Goal: Task Accomplishment & Management: Complete application form

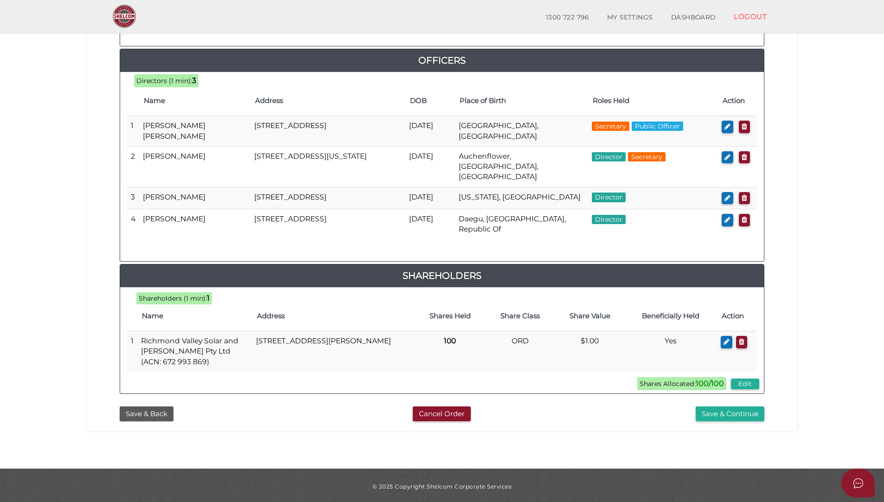
scroll to position [421, 0]
click at [132, 409] on button "Save & Back" at bounding box center [147, 413] width 54 height 15
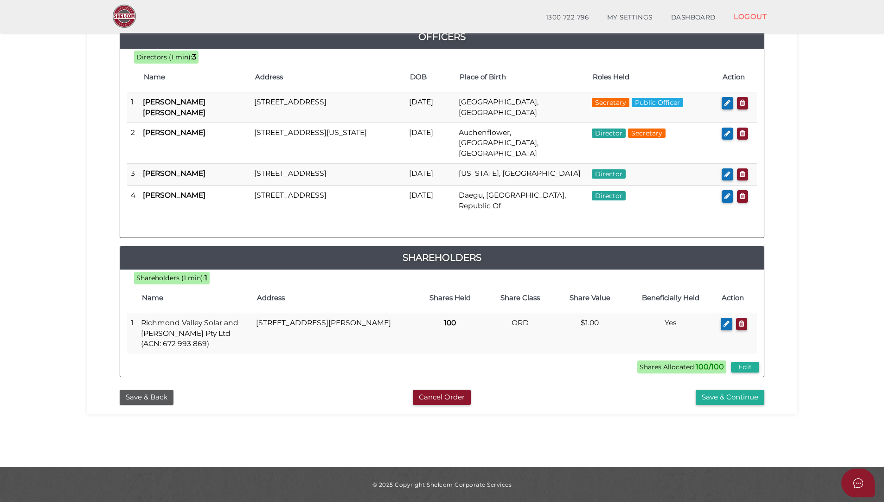
scroll to position [135, 0]
click at [141, 389] on button "Save & Back" at bounding box center [147, 396] width 54 height 15
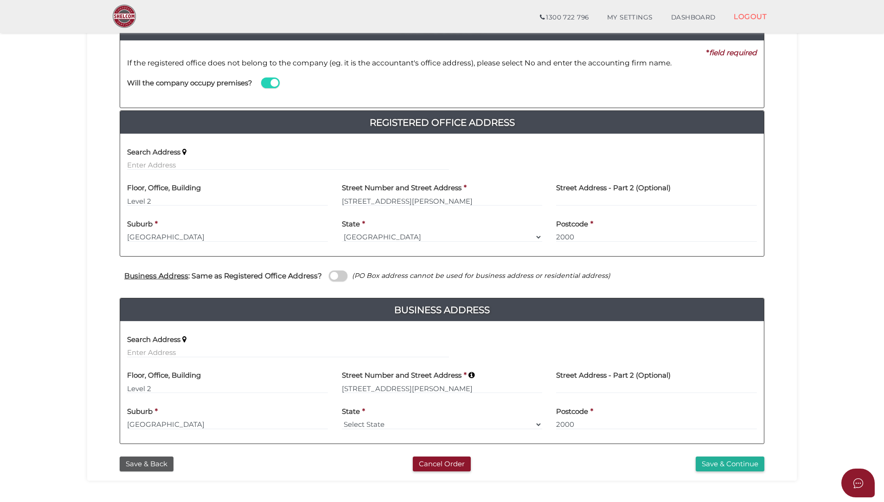
scroll to position [174, 0]
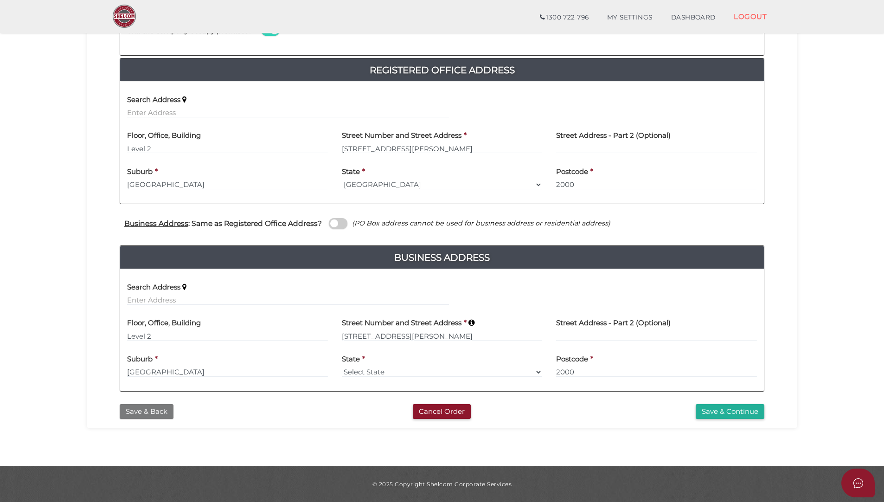
click at [135, 410] on button "Save & Back" at bounding box center [147, 411] width 54 height 15
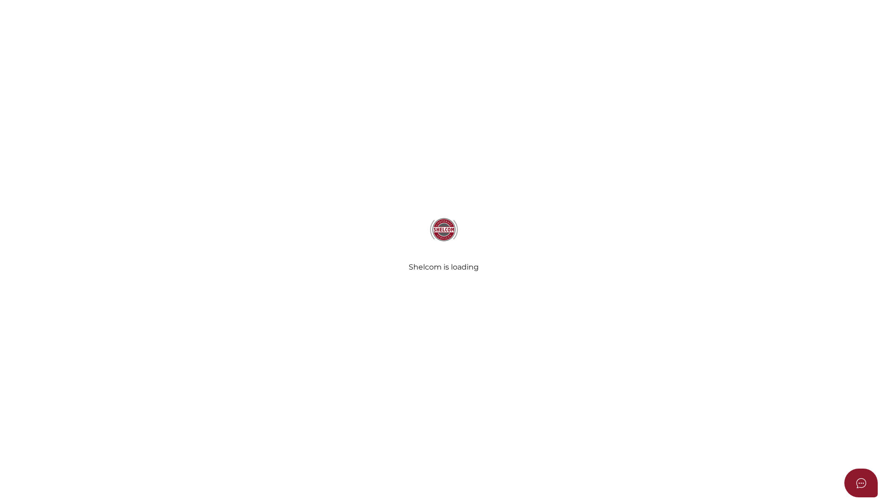
select select "[GEOGRAPHIC_DATA], Republic of"
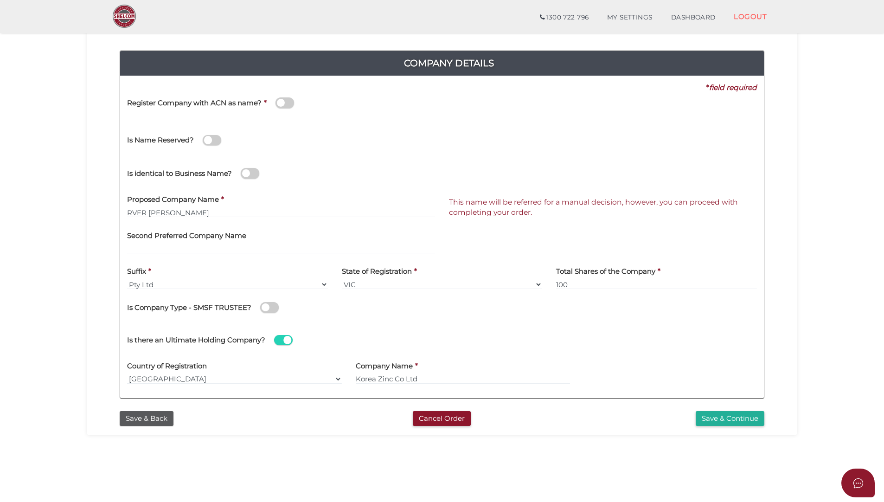
scroll to position [135, 0]
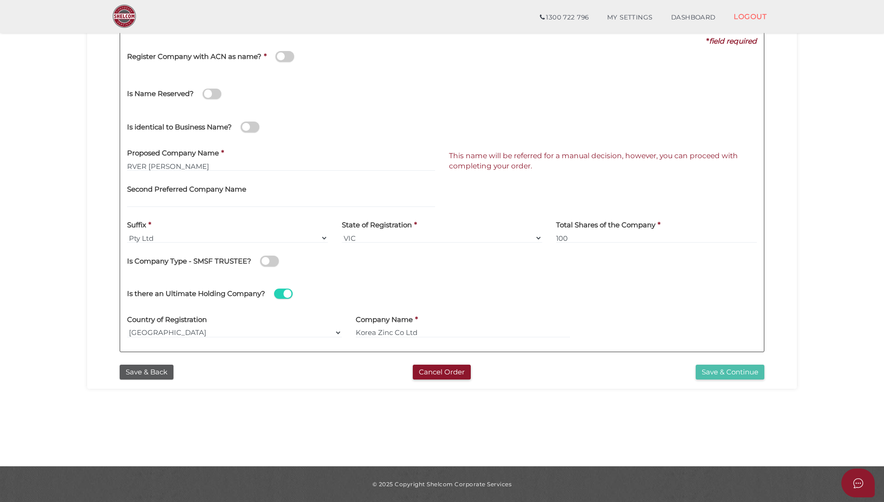
click at [708, 372] on button "Save & Continue" at bounding box center [730, 372] width 69 height 15
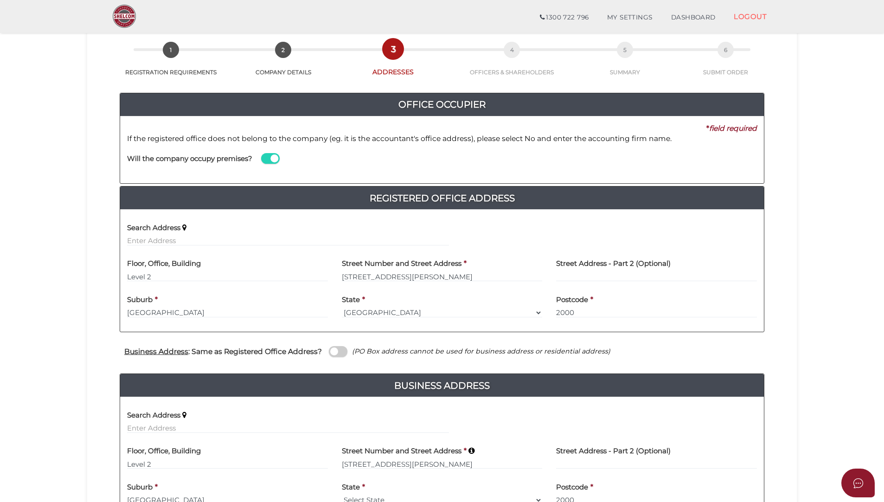
scroll to position [93, 0]
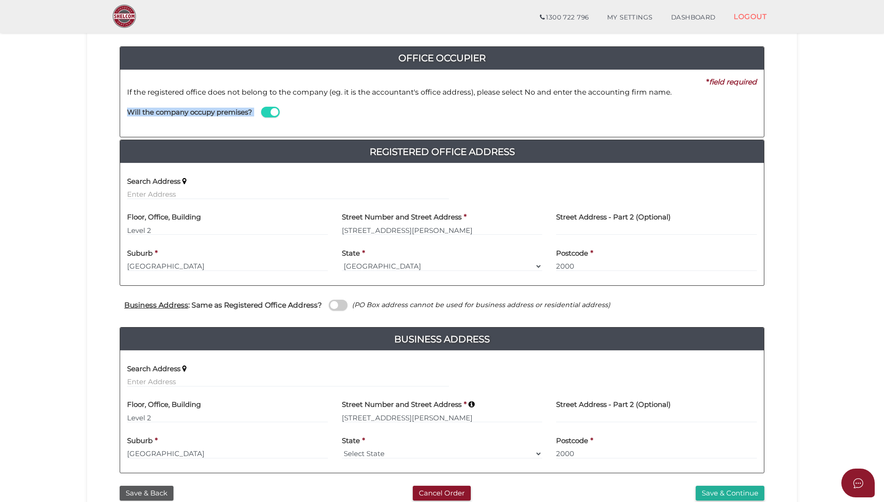
drag, startPoint x: 128, startPoint y: 111, endPoint x: 249, endPoint y: 120, distance: 121.4
click at [249, 120] on div "Will the company occupy premises?" at bounding box center [288, 113] width 336 height 32
drag, startPoint x: 249, startPoint y: 120, endPoint x: 242, endPoint y: 110, distance: 11.7
drag, startPoint x: 242, startPoint y: 110, endPoint x: 517, endPoint y: 125, distance: 275.0
click at [517, 125] on div "Will the company occupy premises? Name of Office Occupier *" at bounding box center [442, 113] width 644 height 32
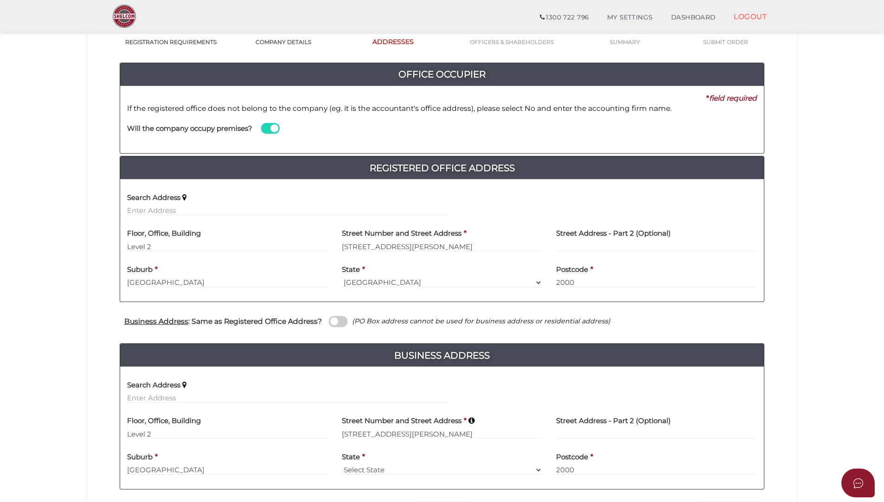
scroll to position [174, 0]
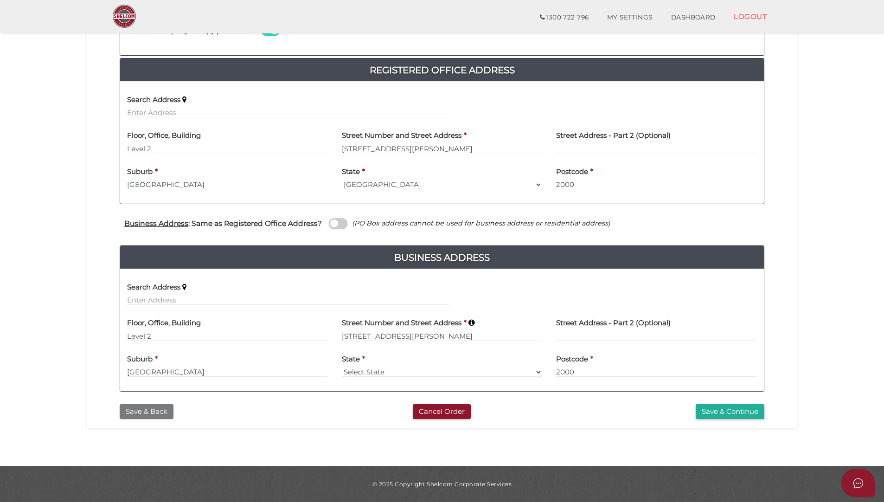
click at [129, 413] on button "Save & Back" at bounding box center [147, 411] width 54 height 15
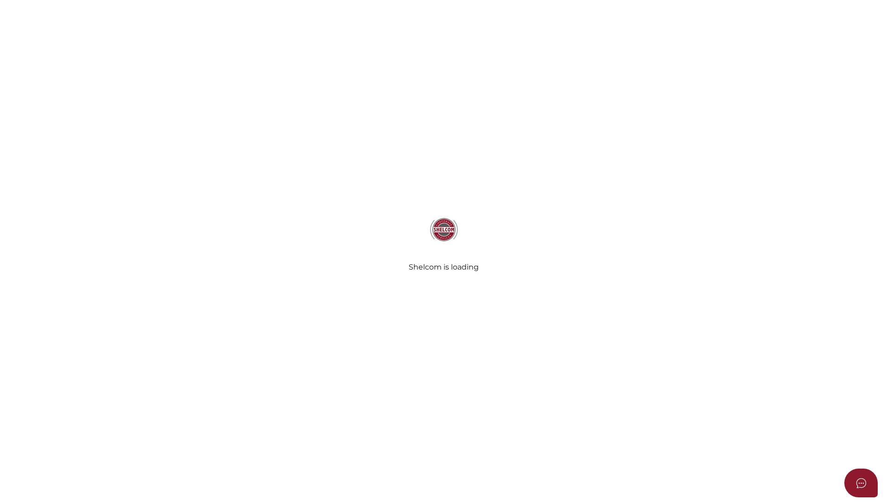
select select "[GEOGRAPHIC_DATA], Republic of"
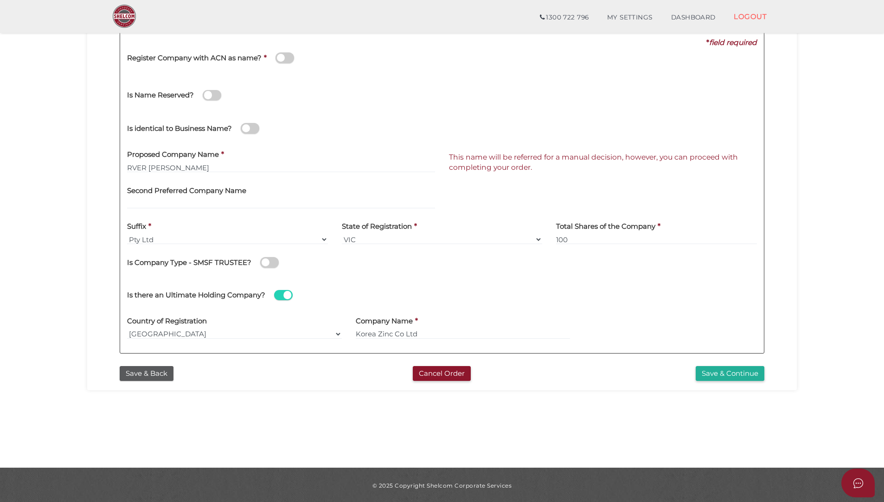
scroll to position [135, 0]
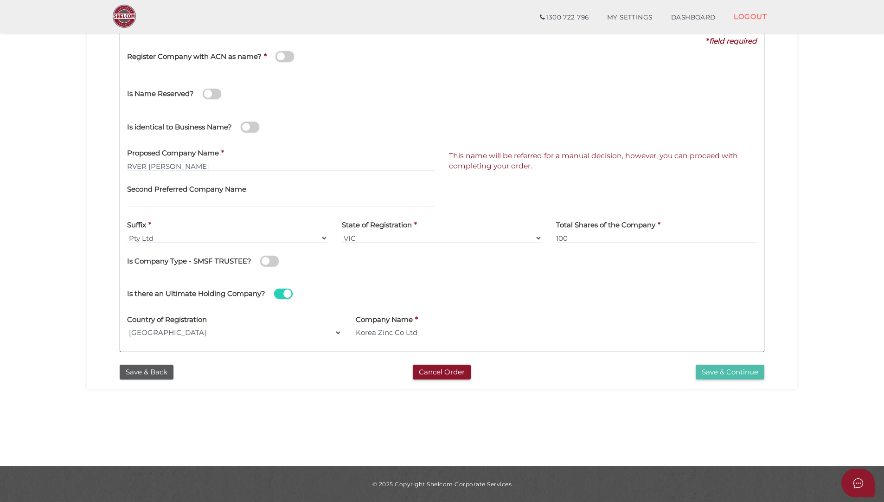
click at [724, 370] on button "Save & Continue" at bounding box center [730, 372] width 69 height 15
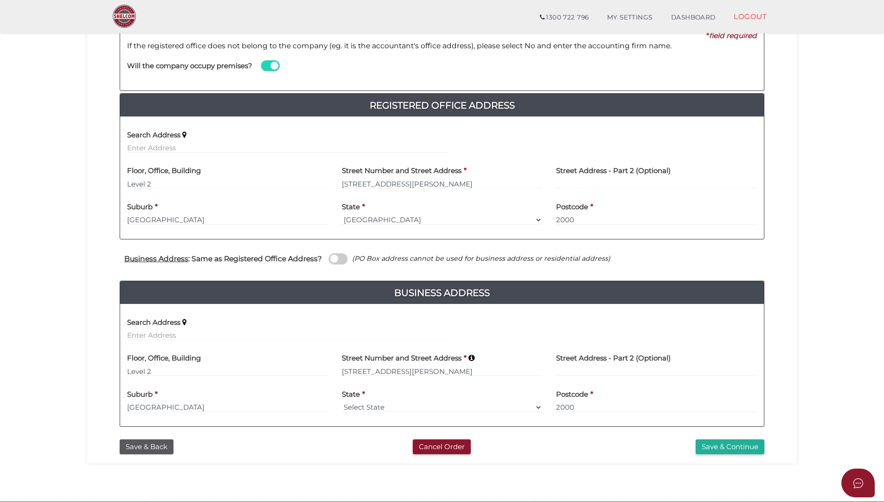
scroll to position [174, 0]
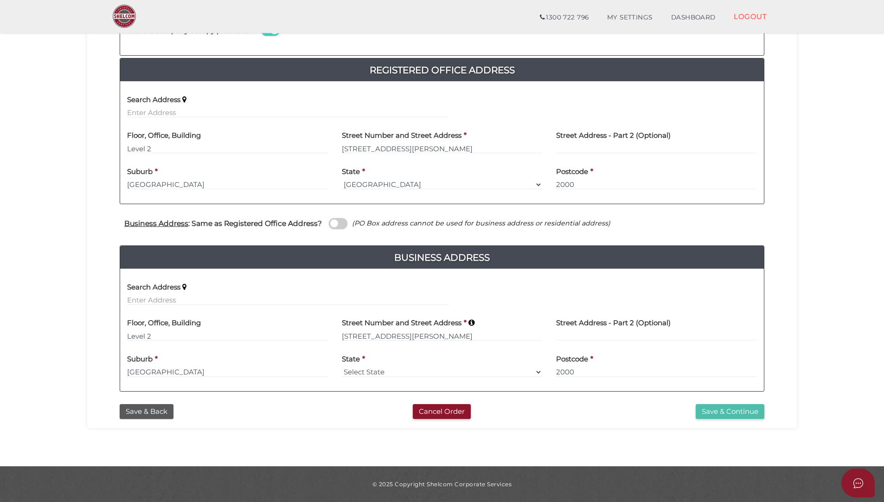
click at [714, 410] on button "Save & Continue" at bounding box center [730, 411] width 69 height 15
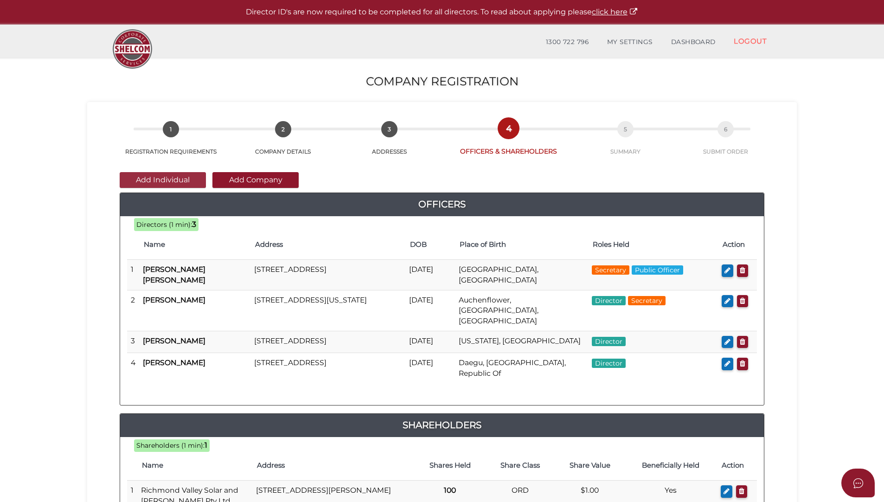
click at [157, 182] on button "Add Individual" at bounding box center [163, 180] width 86 height 16
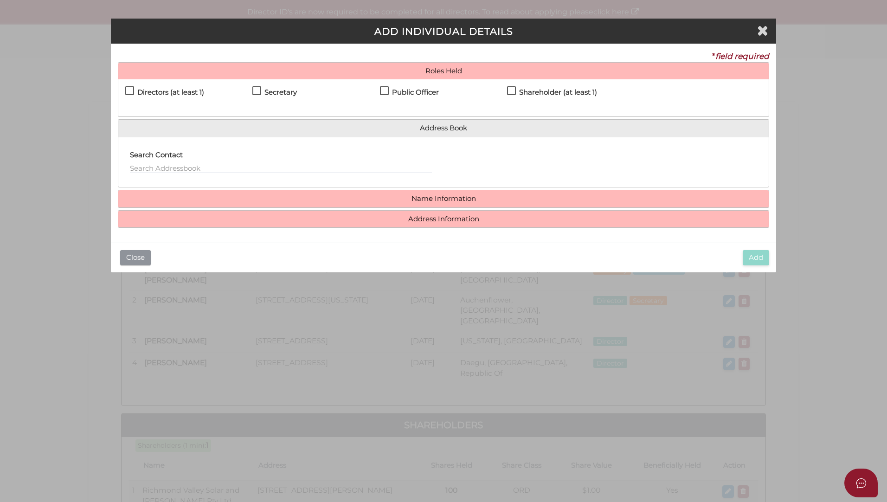
click at [133, 257] on button "Close" at bounding box center [135, 257] width 31 height 15
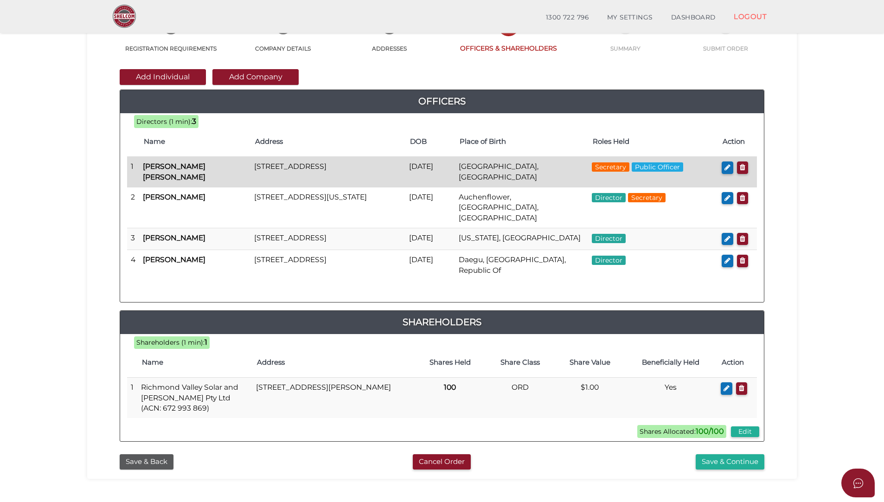
scroll to position [93, 0]
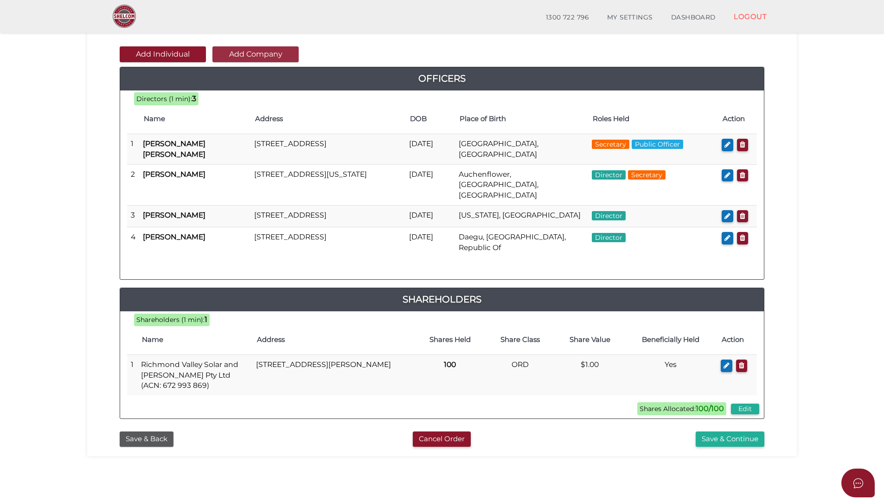
click at [270, 54] on button "Add Company" at bounding box center [255, 54] width 86 height 16
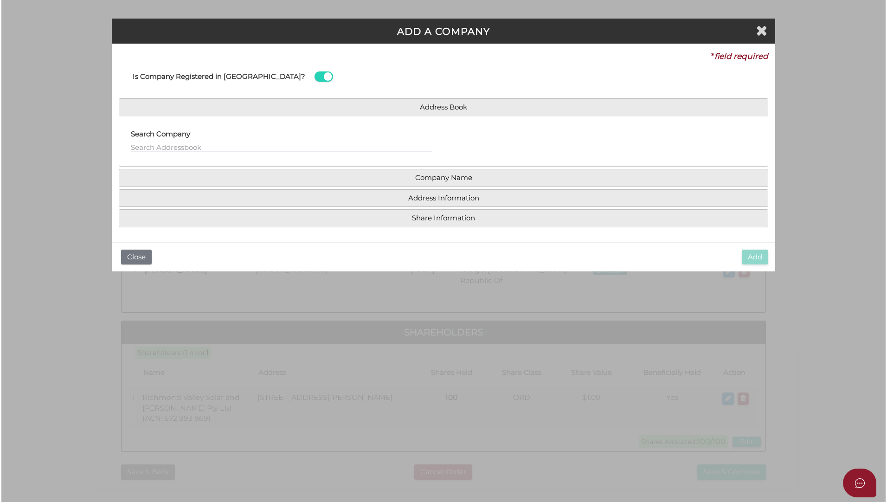
scroll to position [0, 0]
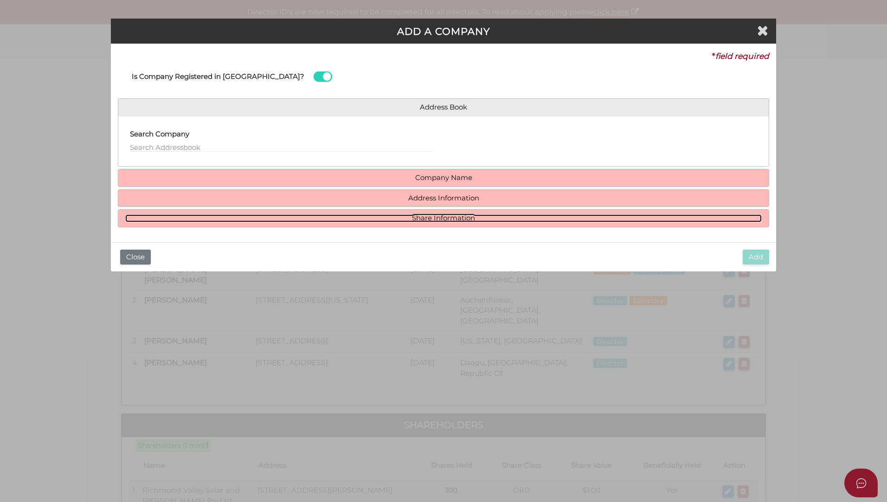
click at [446, 216] on link "Share Information" at bounding box center [443, 218] width 636 height 8
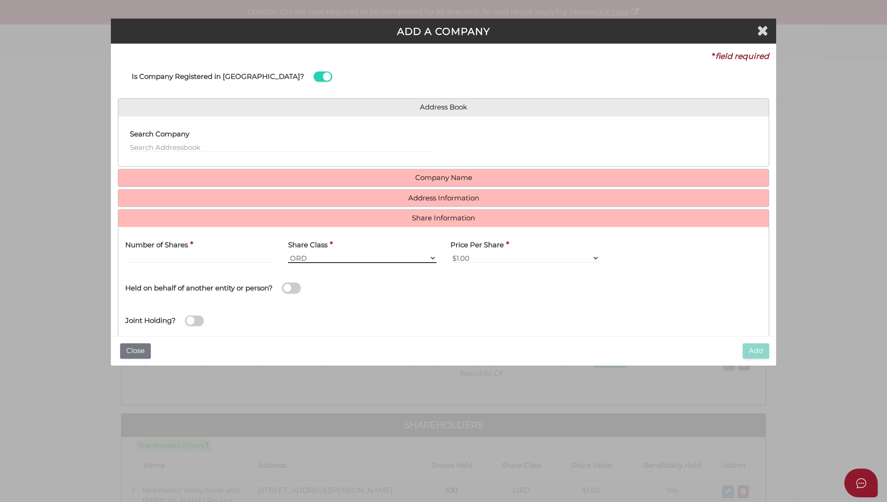
click at [430, 257] on select "ORD A CLASS B CLASS C CLASS D CLASS" at bounding box center [362, 258] width 149 height 10
click at [288, 253] on select "ORD A CLASS B CLASS C CLASS D CLASS" at bounding box center [362, 258] width 149 height 10
click at [130, 352] on button "Close" at bounding box center [135, 350] width 31 height 15
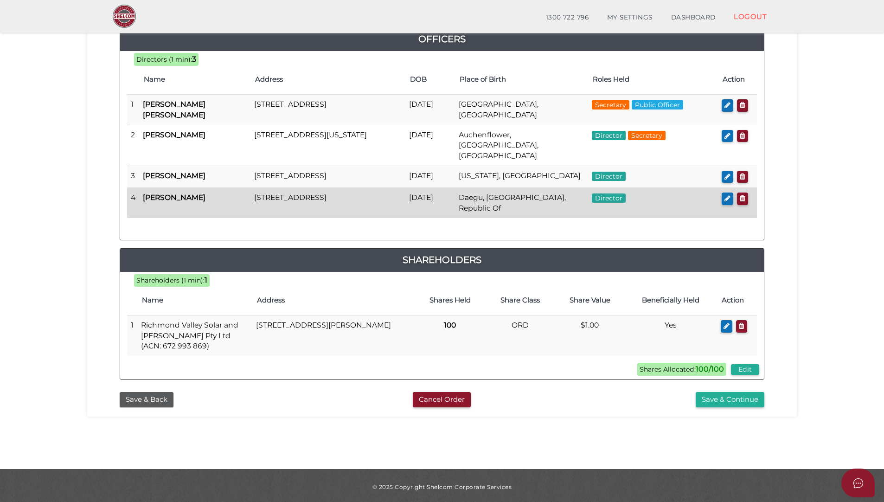
scroll to position [135, 0]
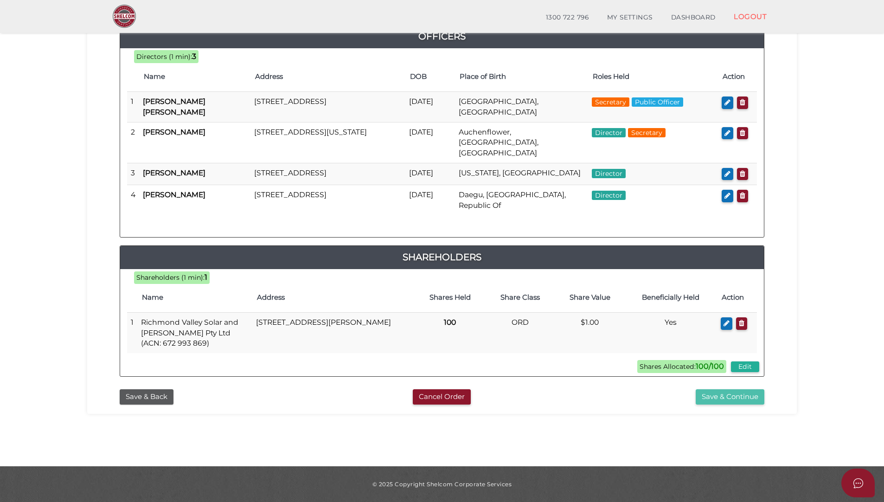
click at [717, 397] on button "Save & Continue" at bounding box center [730, 396] width 69 height 15
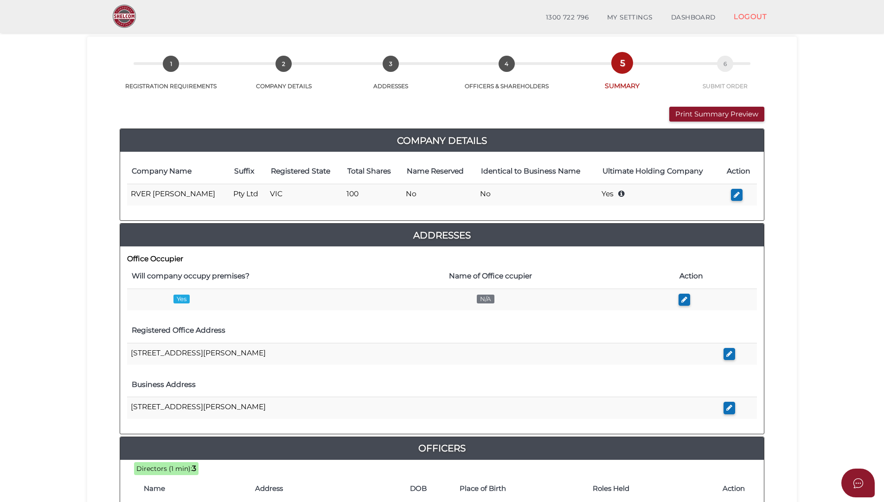
scroll to position [46, 0]
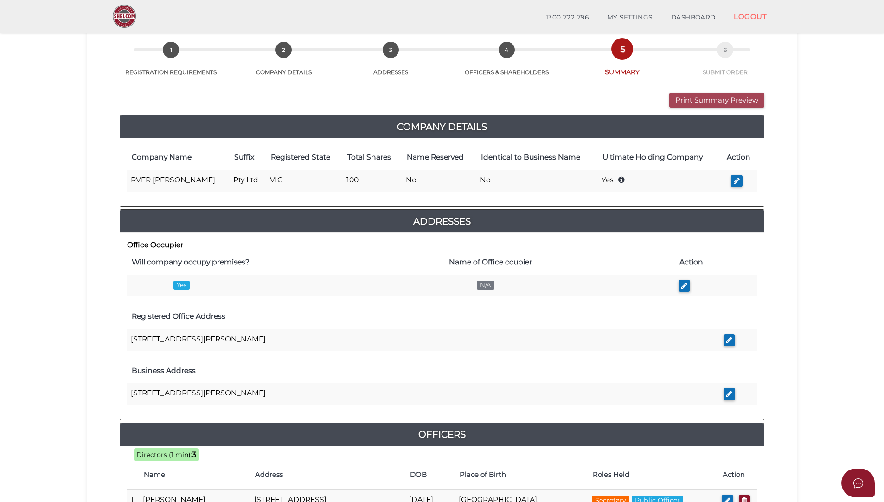
click at [696, 103] on button "Print Summary Preview" at bounding box center [716, 100] width 95 height 15
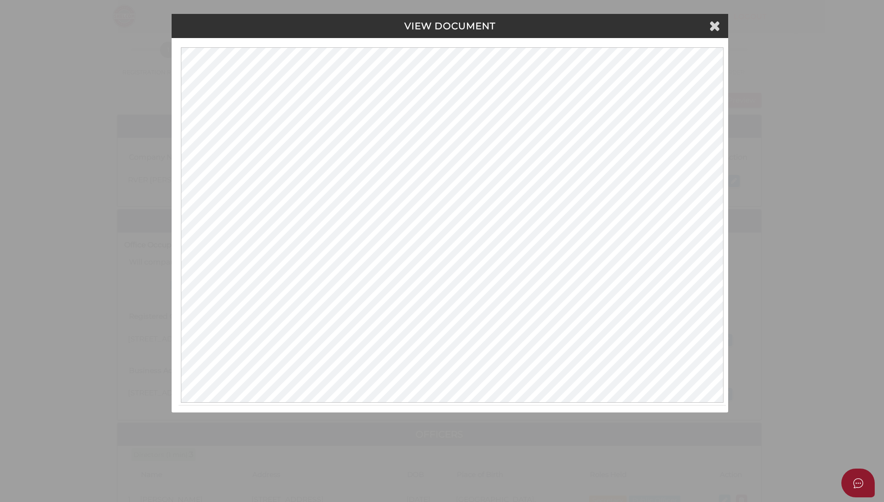
scroll to position [0, 0]
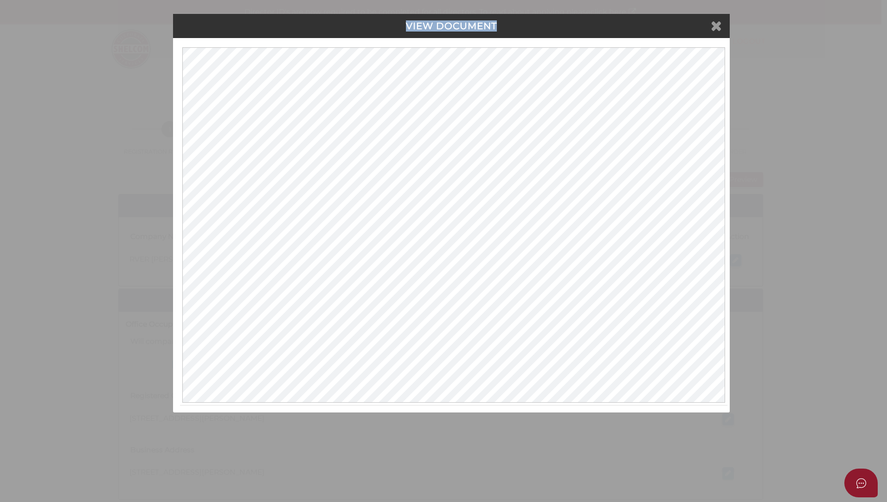
click at [718, 24] on icon at bounding box center [716, 26] width 11 height 14
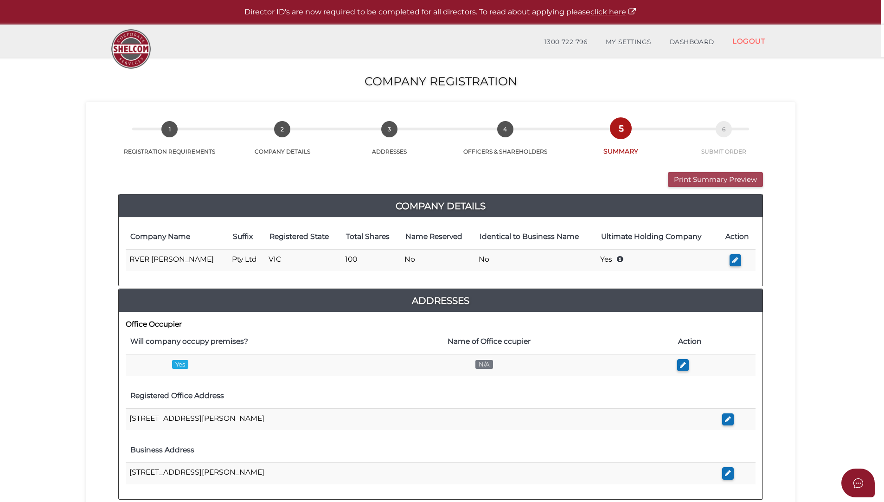
click at [692, 175] on button "Print Summary Preview" at bounding box center [715, 179] width 95 height 15
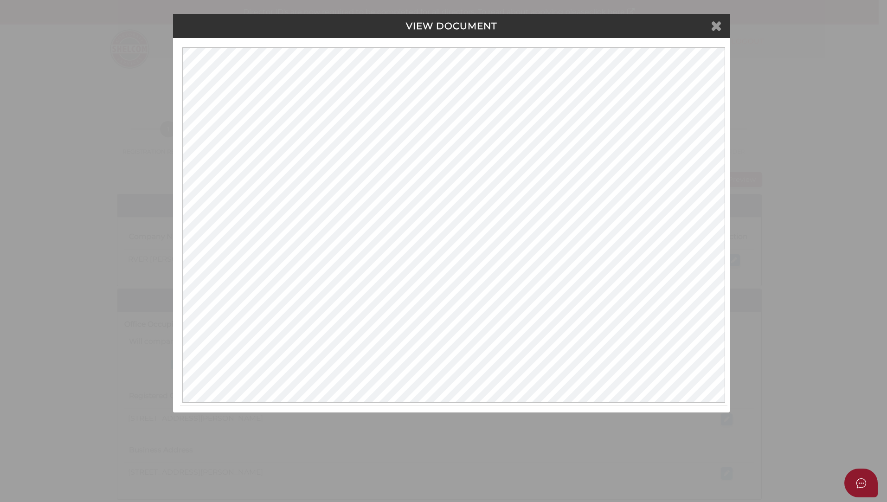
click at [714, 30] on icon at bounding box center [716, 26] width 11 height 14
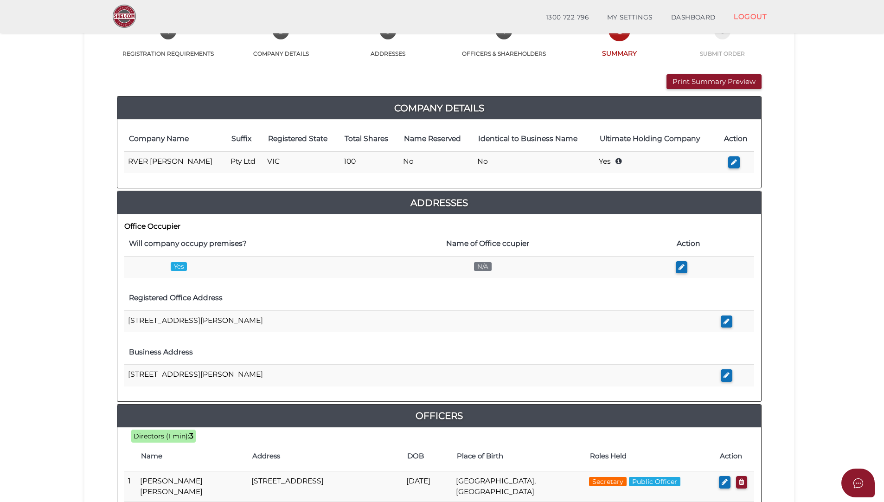
scroll to position [93, 0]
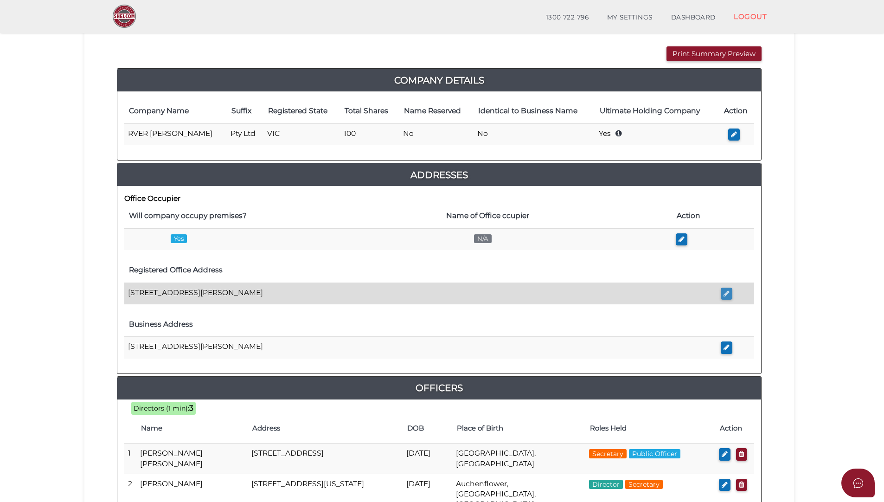
click at [727, 291] on icon "button" at bounding box center [727, 293] width 6 height 7
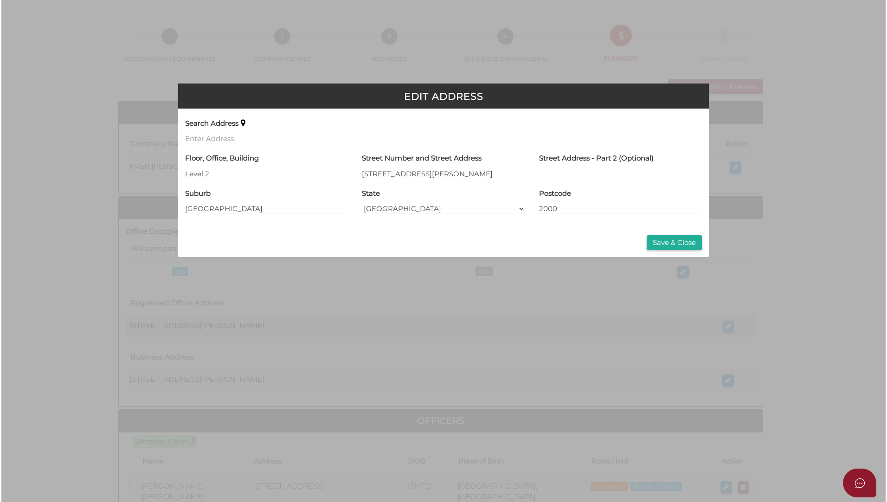
scroll to position [0, 0]
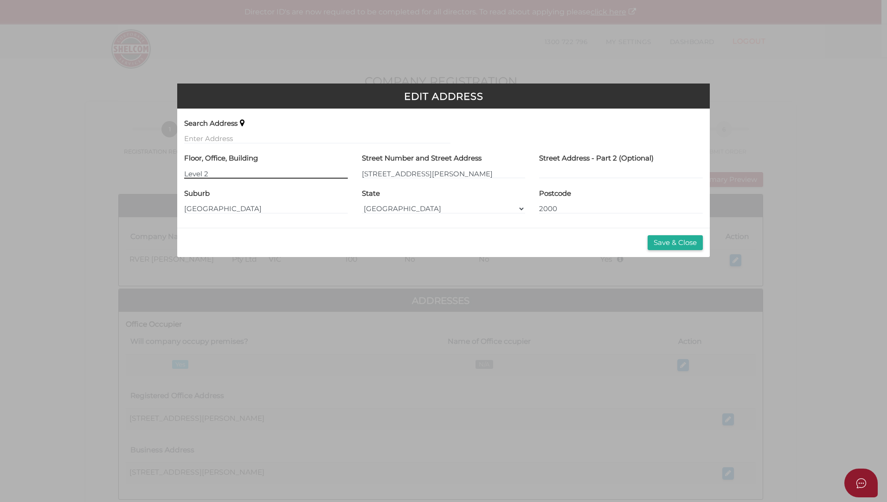
click at [234, 176] on input "Level 2" at bounding box center [265, 173] width 163 height 10
type input "Level 2,"
click at [669, 241] on button "Save & Close" at bounding box center [674, 242] width 55 height 15
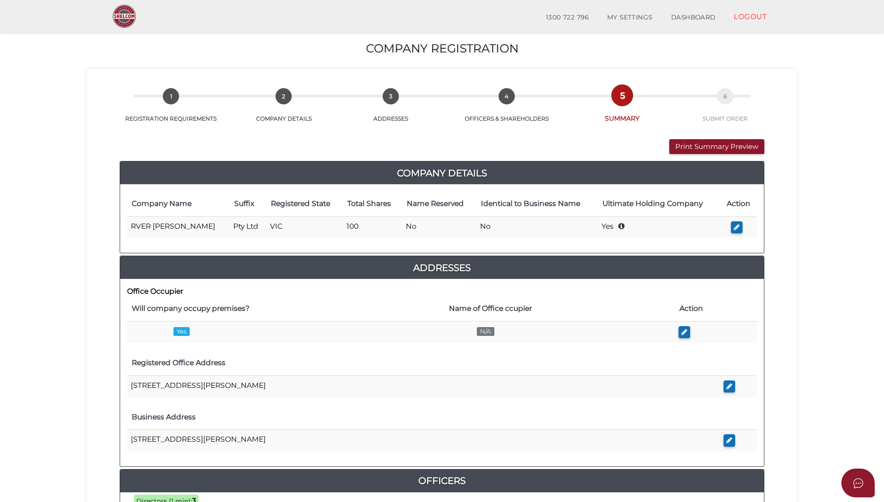
scroll to position [46, 0]
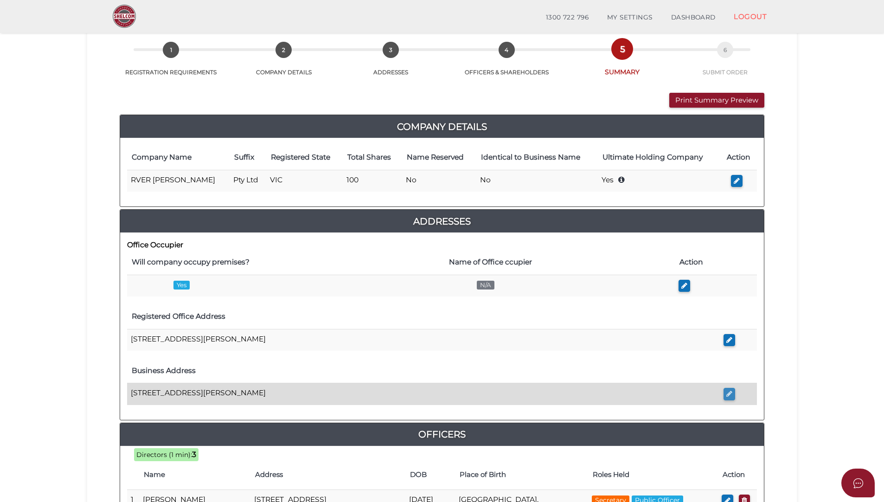
click at [726, 393] on icon "button" at bounding box center [729, 393] width 6 height 7
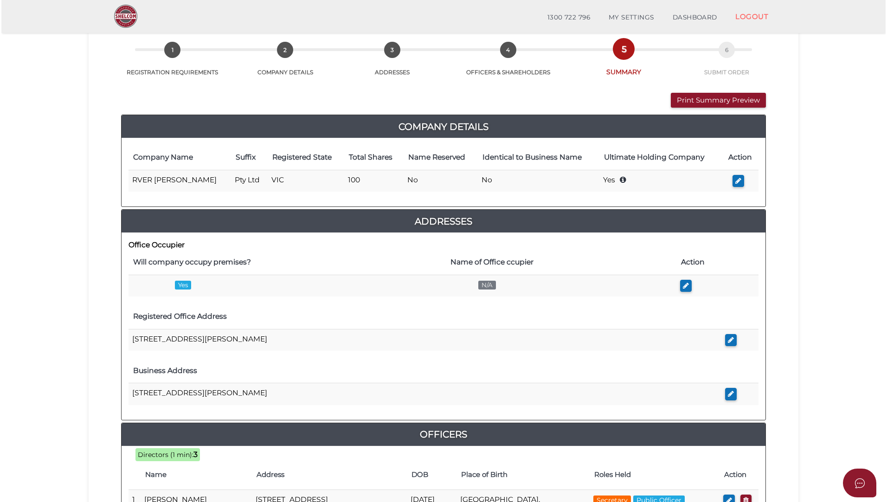
scroll to position [0, 0]
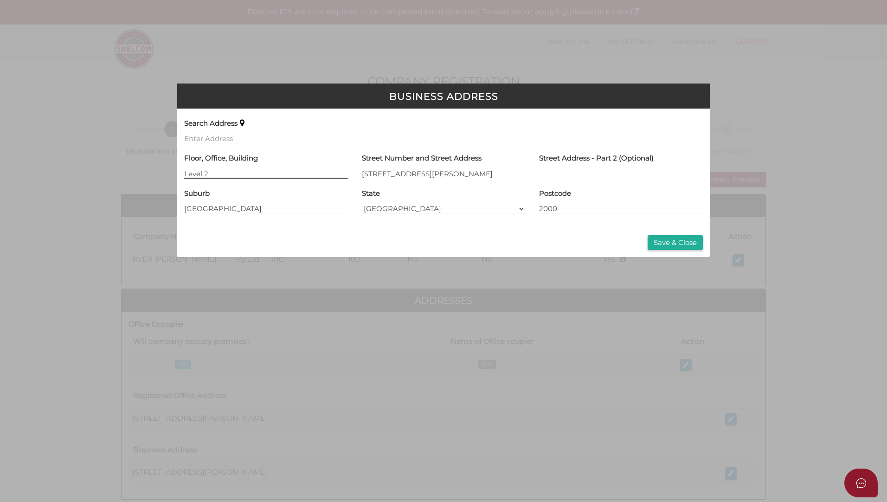
click at [252, 176] on input "Level 2" at bounding box center [265, 173] width 163 height 10
type input "Level 2,"
click at [663, 244] on button "Save & Close" at bounding box center [674, 242] width 55 height 15
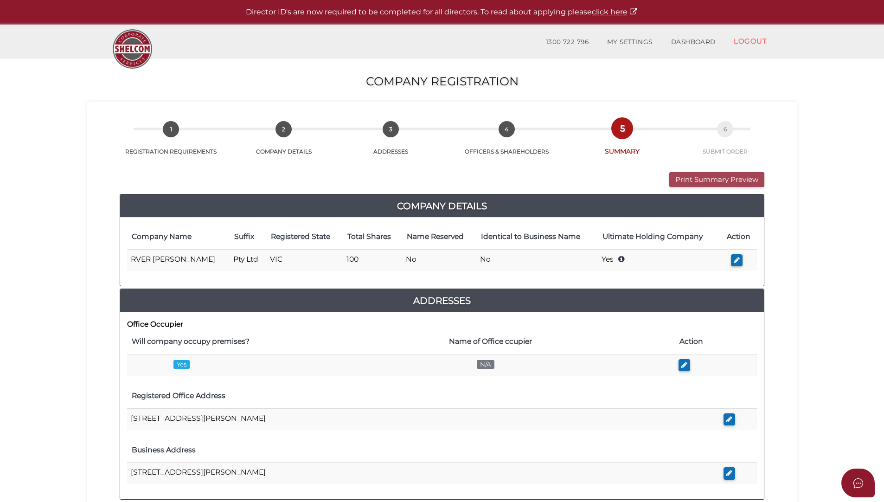
click at [692, 179] on button "Print Summary Preview" at bounding box center [716, 179] width 95 height 15
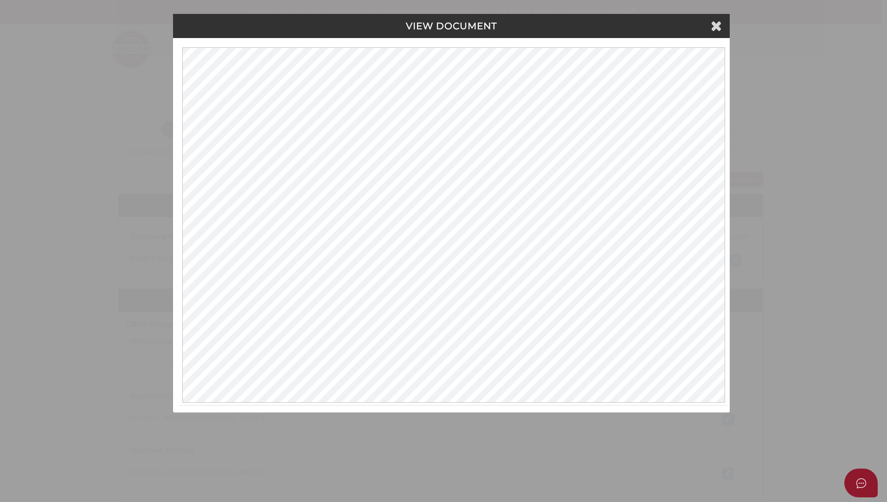
click at [722, 28] on h4 "VIEW DOCUMENT" at bounding box center [451, 26] width 543 height 10
click at [714, 24] on icon at bounding box center [716, 26] width 11 height 14
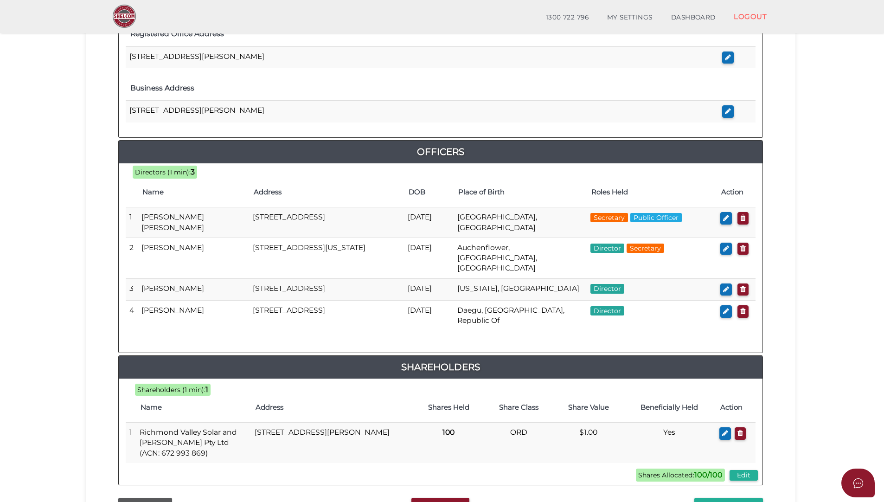
scroll to position [421, 0]
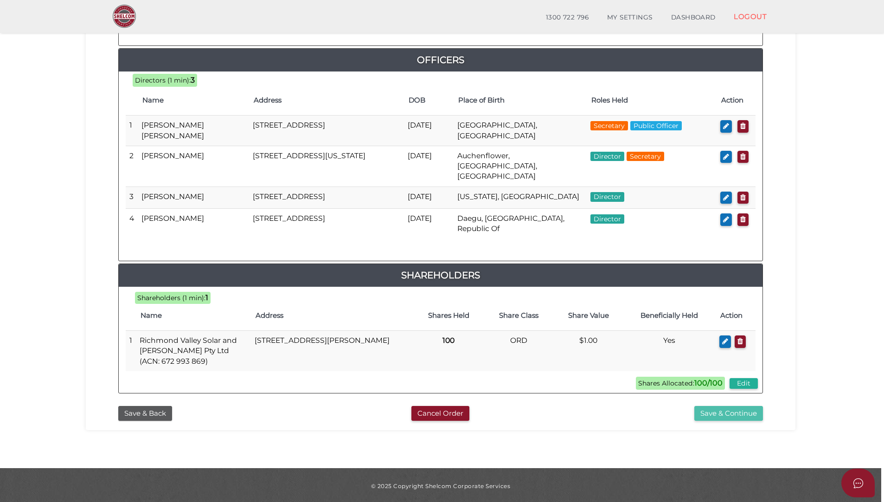
click at [719, 410] on button "Save & Continue" at bounding box center [728, 413] width 69 height 15
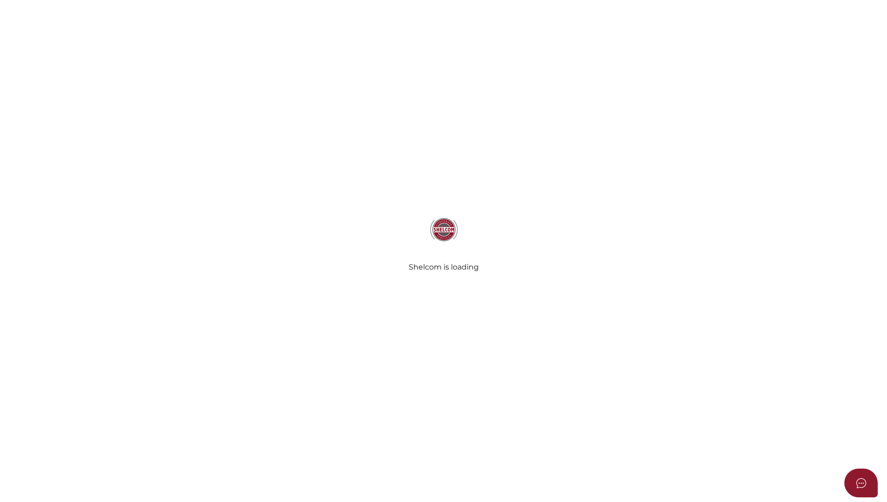
select select "Comb Binding"
select select "No"
radio input "true"
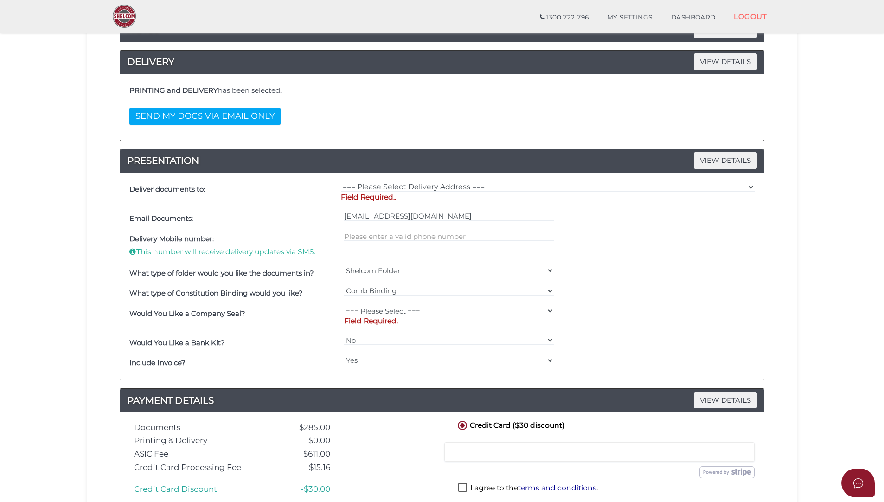
scroll to position [146, 0]
click at [393, 185] on select "=== Please Select Delivery Address === (User Address - [PERSON_NAME] ) Level [G…" at bounding box center [548, 186] width 414 height 10
select select "0"
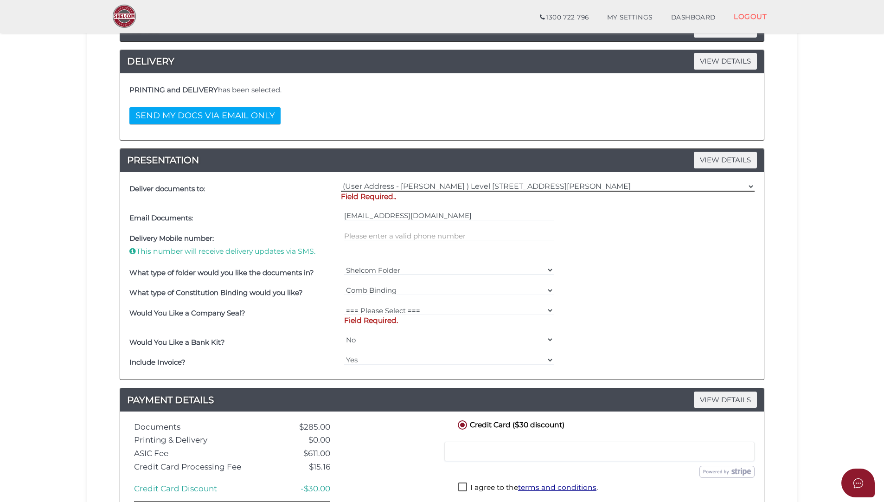
click at [341, 181] on select "=== Please Select Delivery Address === (User Address - [PERSON_NAME] ) Level [G…" at bounding box center [548, 186] width 414 height 10
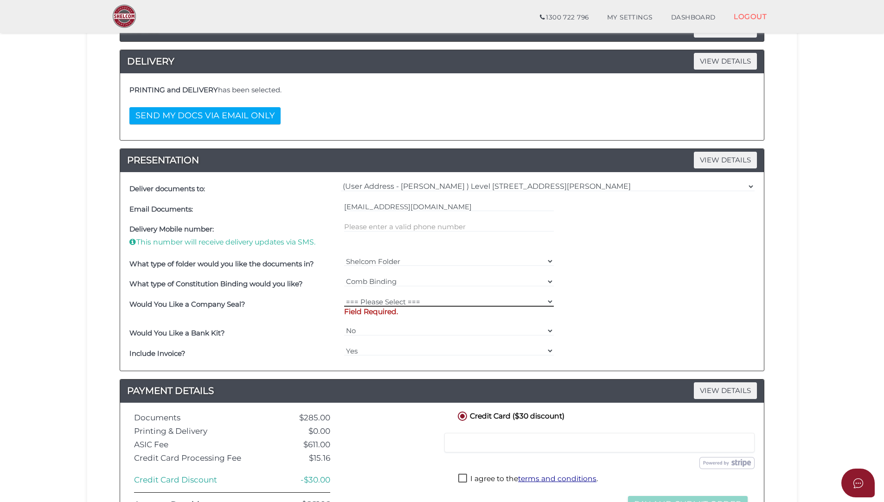
click at [551, 301] on select "=== Please Select === Fold Seal $50 No Seal" at bounding box center [449, 301] width 210 height 10
click at [611, 298] on div "Would You Like a Company Seal? === Please Select === Fold Seal $50 No Seal Fiel…" at bounding box center [442, 308] width 630 height 29
click at [549, 282] on select "=== Please Select === Comb Binding No Binding" at bounding box center [449, 281] width 210 height 10
click at [344, 276] on select "=== Please Select === Comb Binding No Binding" at bounding box center [449, 281] width 210 height 10
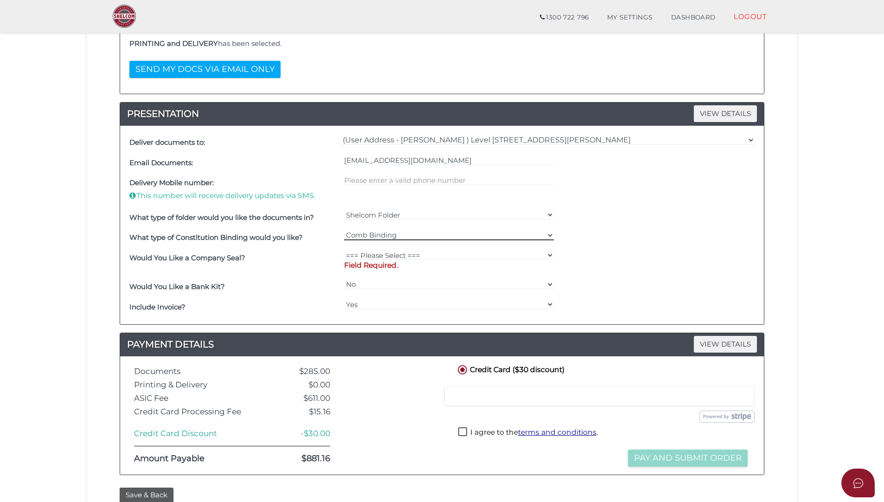
click at [548, 234] on select "=== Please Select === Comb Binding No Binding" at bounding box center [449, 235] width 210 height 10
click at [580, 227] on div "What type of folder would you like the documents in? Shelcom Folder === Please …" at bounding box center [442, 217] width 630 height 20
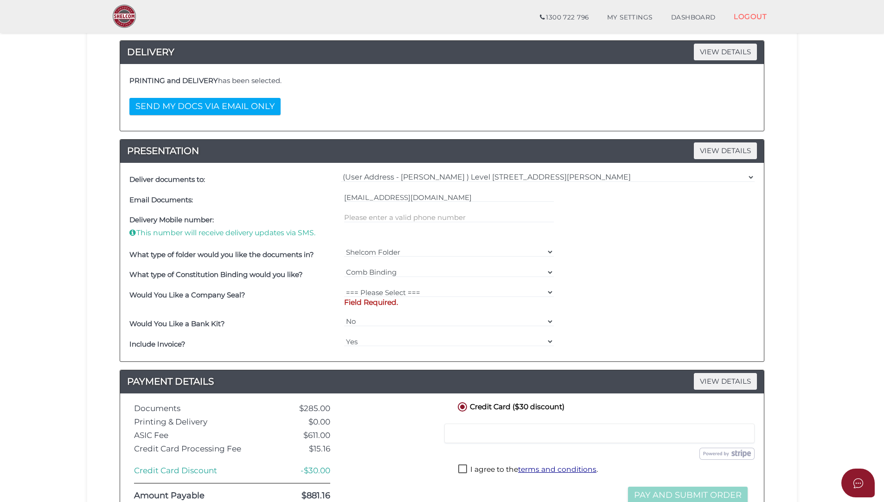
scroll to position [0, 0]
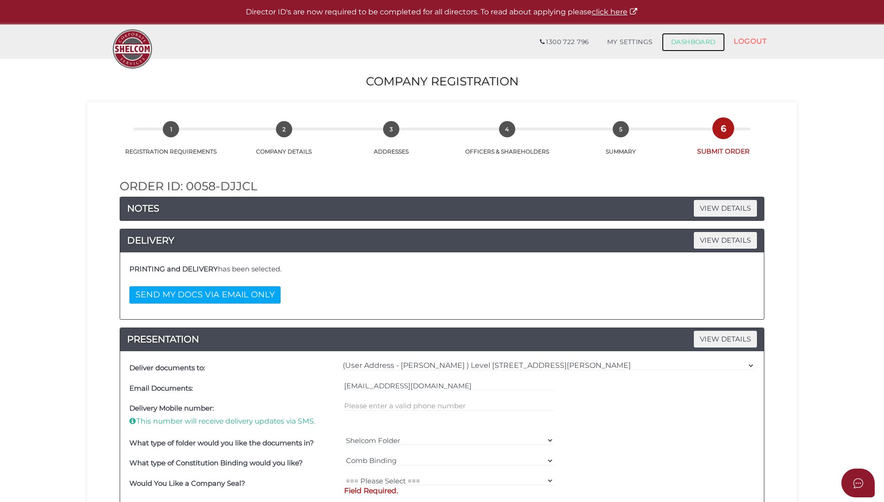
click at [704, 42] on link "DASHBOARD" at bounding box center [693, 42] width 63 height 19
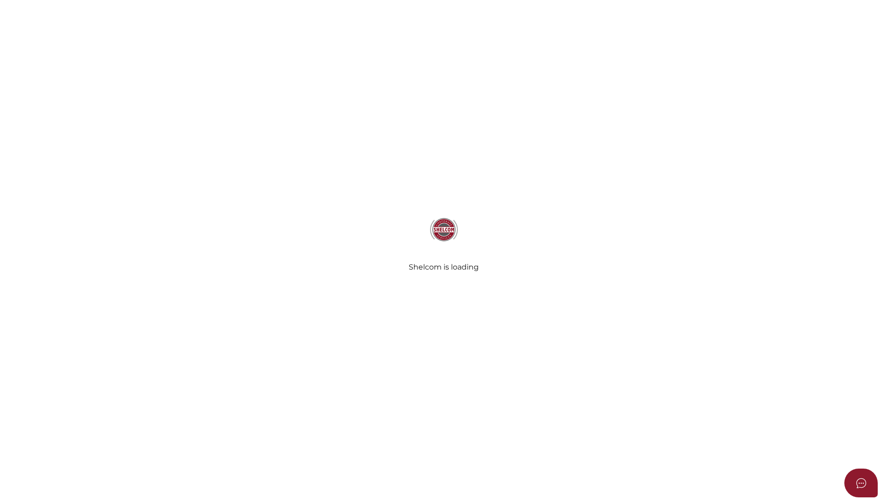
select select "Comb Binding"
select select "No"
radio input "true"
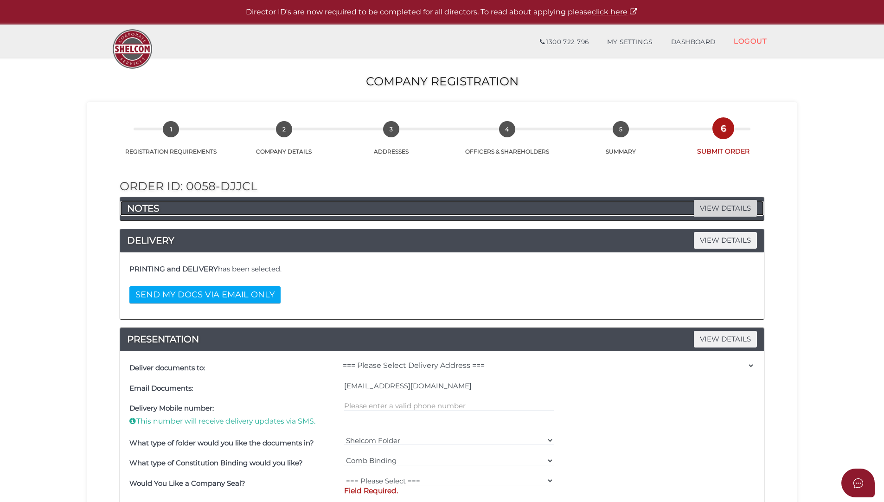
click at [724, 206] on span "VIEW DETAILS" at bounding box center [725, 208] width 63 height 16
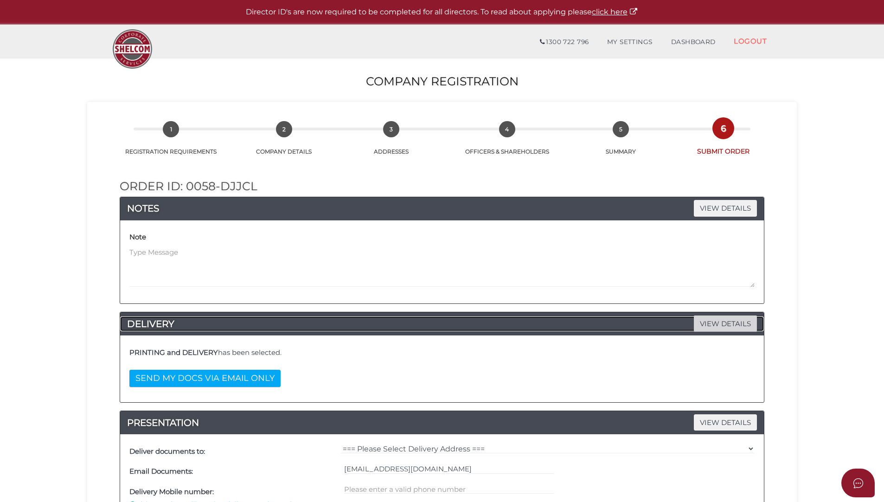
click at [712, 321] on span "VIEW DETAILS" at bounding box center [725, 323] width 63 height 16
